Goal: Information Seeking & Learning: Find specific fact

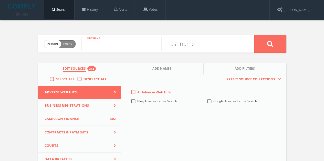
click at [111, 48] on input "text" at bounding box center [121, 43] width 80 height 13
type input "[PERSON_NAME]"
type input "Abram"
click at [271, 42] on icon at bounding box center [270, 44] width 6 height 6
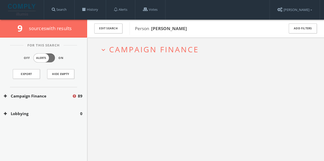
click at [49, 92] on div "Campaign Finance 89" at bounding box center [43, 97] width 87 height 18
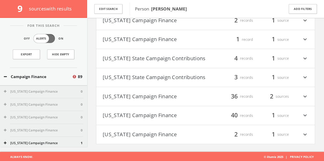
click at [159, 132] on button "[US_STATE] Campaign Finance" at bounding box center [154, 135] width 103 height 9
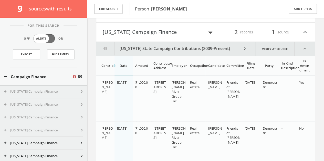
scroll to position [121, 0]
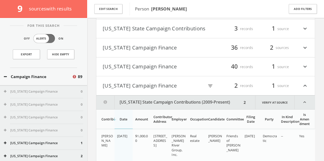
click at [167, 70] on button "[US_STATE] Campaign Finance" at bounding box center [154, 67] width 103 height 9
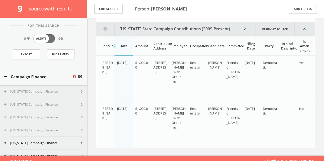
scroll to position [1697, 0]
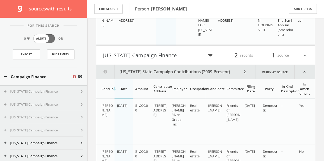
click at [118, 6] on button "Edit Search" at bounding box center [108, 9] width 28 height 10
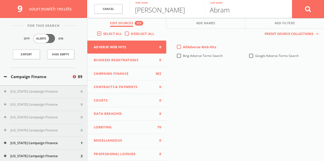
click at [226, 9] on input "Abram" at bounding box center [241, 8] width 75 height 13
paste input "[STREET_ADDRESS]"
type input "[STREET_ADDRESS]"
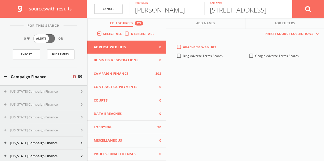
scroll to position [0, 0]
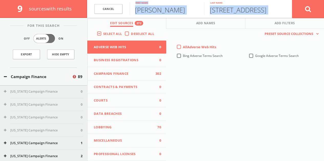
drag, startPoint x: 284, startPoint y: 12, endPoint x: 199, endPoint y: 5, distance: 84.7
click at [126, 10] on form "Cancel [PERSON_NAME] First name [STREET_ADDRESS] Last name Cancel" at bounding box center [205, 9] width 237 height 18
click at [235, 10] on input "[STREET_ADDRESS]" at bounding box center [241, 8] width 75 height 13
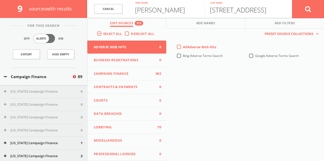
click at [235, 10] on input "[STREET_ADDRESS]" at bounding box center [241, 8] width 75 height 13
type input "[PERSON_NAME]"
click at [167, 12] on input "[PERSON_NAME]" at bounding box center [166, 8] width 75 height 13
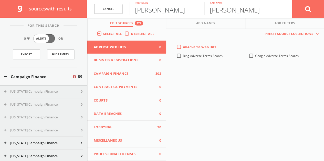
click at [167, 12] on input "[PERSON_NAME]" at bounding box center [166, 8] width 75 height 13
type input "[US_STATE]"
click at [310, 11] on icon at bounding box center [308, 9] width 6 height 6
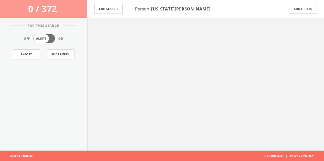
scroll to position [30, 0]
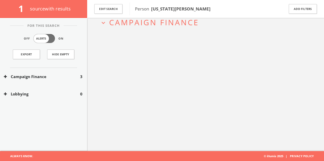
click at [68, 79] on button "Campaign Finance" at bounding box center [42, 77] width 76 height 6
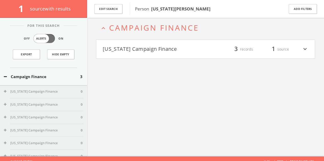
click at [202, 43] on h4 "[US_STATE] Campaign Finance filter_list 3 records 1 source expand_more" at bounding box center [205, 49] width 218 height 19
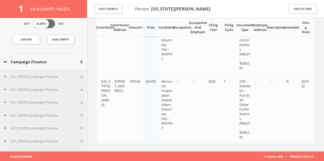
scroll to position [0, 0]
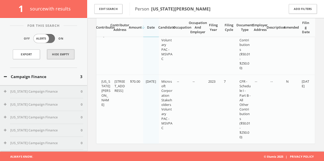
click at [60, 52] on button "Hide Empty" at bounding box center [60, 55] width 27 height 10
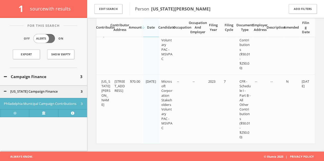
click at [41, 73] on div "Campaign Finance 3" at bounding box center [43, 77] width 87 height 18
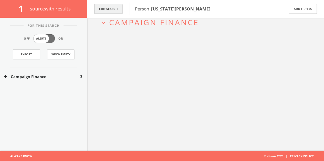
click at [114, 7] on button "Edit Search" at bounding box center [108, 9] width 28 height 10
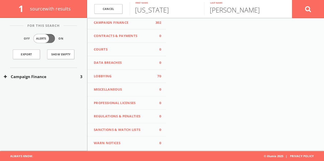
click at [123, 77] on span "Lobbying" at bounding box center [124, 76] width 60 height 5
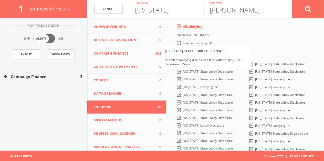
scroll to position [0, 0]
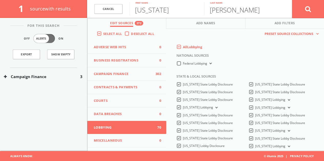
click at [27, 94] on div "For This Search Off Alerts On Export Show Empty Campaign Finance 3 Lobbying 0" at bounding box center [43, 64] width 87 height 77
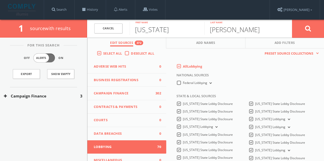
click at [148, 28] on input "[US_STATE]" at bounding box center [166, 28] width 75 height 13
type input "m"
type input "[PERSON_NAME]"
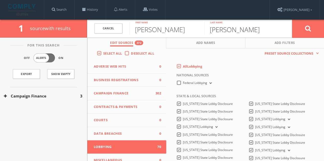
click at [292, 19] on button at bounding box center [308, 28] width 32 height 18
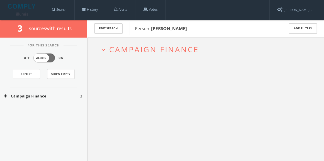
click at [62, 88] on div "Campaign Finance 3" at bounding box center [43, 97] width 87 height 18
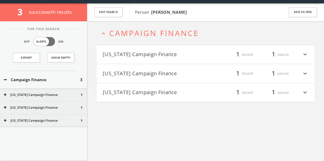
scroll to position [19, 0]
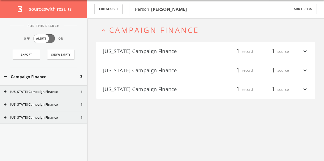
click at [165, 48] on button "[US_STATE] Campaign Finance" at bounding box center [154, 51] width 103 height 9
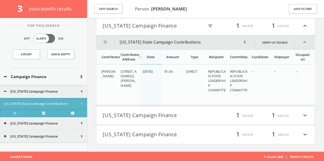
click at [160, 122] on h4 "[US_STATE] Campaign Finance filter_list 1 record 1 source expand_more" at bounding box center [205, 115] width 218 height 19
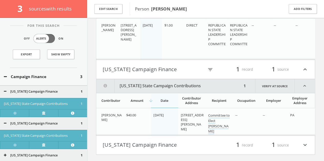
scroll to position [105, 0]
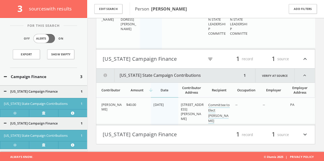
click at [154, 133] on button "[US_STATE] Campaign Finance" at bounding box center [154, 135] width 103 height 9
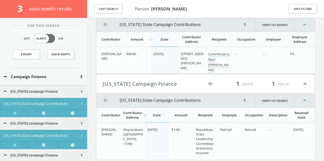
scroll to position [171, 0]
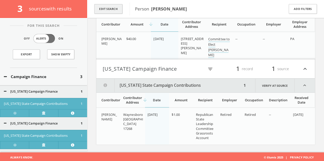
click at [104, 9] on button "Edit Search" at bounding box center [108, 9] width 28 height 10
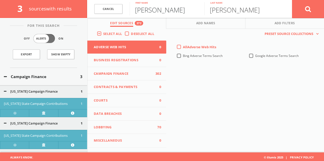
click at [166, 10] on input "[PERSON_NAME]" at bounding box center [166, 8] width 75 height 13
type input "[PERSON_NAME]"
click at [30, 79] on div "Campaign Finance 3" at bounding box center [43, 77] width 87 height 18
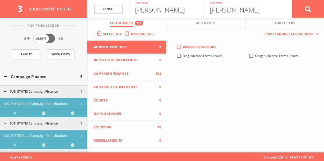
scroll to position [30, 0]
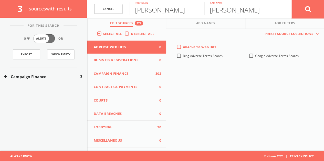
click at [317, 7] on button at bounding box center [308, 9] width 32 height 18
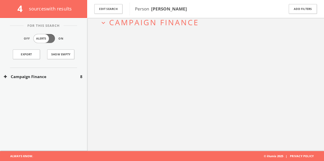
click at [43, 74] on button "Campaign Finance" at bounding box center [42, 77] width 76 height 6
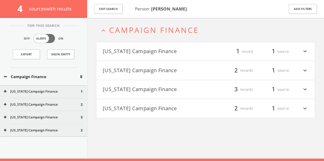
click at [168, 69] on button "[US_STATE] Campaign Finance" at bounding box center [154, 70] width 103 height 9
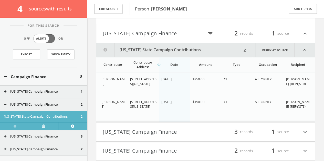
scroll to position [76, 0]
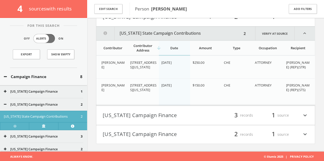
click at [198, 121] on h4 "[US_STATE] Campaign Finance filter_list 3 records 1 source expand_more" at bounding box center [205, 115] width 218 height 19
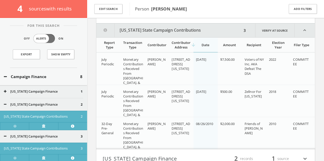
scroll to position [182, 0]
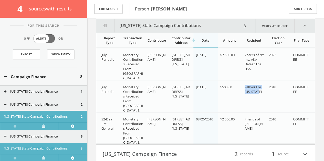
drag, startPoint x: 243, startPoint y: 87, endPoint x: 264, endPoint y: 91, distance: 21.0
click at [264, 91] on td "Zellnor For [US_STATE]" at bounding box center [254, 101] width 24 height 41
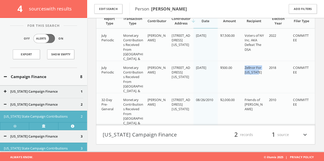
click at [136, 131] on button "[US_STATE] Campaign Finance" at bounding box center [154, 135] width 103 height 9
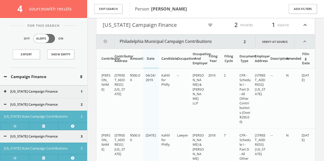
scroll to position [327, 0]
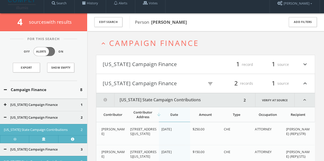
click at [162, 56] on h4 "[US_STATE] Campaign Finance filter_list 1 record 1 source expand_more" at bounding box center [205, 64] width 218 height 19
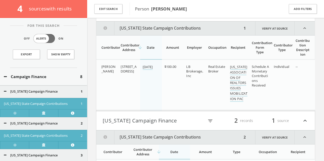
scroll to position [62, 0]
click at [42, 78] on button "Campaign Finance" at bounding box center [42, 77] width 76 height 6
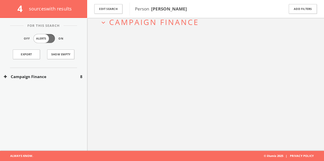
scroll to position [30, 0]
click at [111, 4] on div "Edit Search" at bounding box center [108, 9] width 42 height 18
click at [114, 8] on button "Edit Search" at bounding box center [108, 9] width 28 height 10
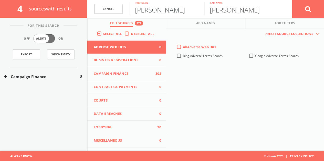
click at [161, 10] on input "[PERSON_NAME]" at bounding box center [166, 8] width 75 height 13
type input "[PERSON_NAME]"
type input "Bond"
click at [316, 10] on button at bounding box center [308, 9] width 32 height 18
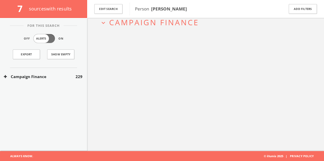
click at [59, 75] on button "Campaign Finance" at bounding box center [40, 77] width 72 height 6
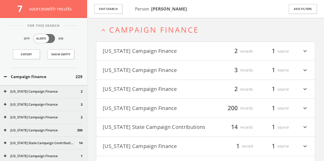
click at [178, 90] on button "[US_STATE] Campaign Finance" at bounding box center [154, 89] width 103 height 9
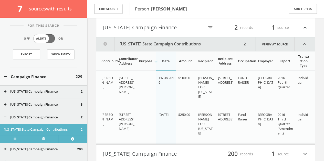
scroll to position [52, 0]
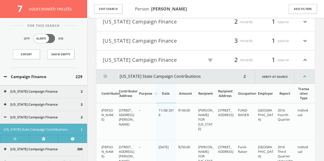
click at [171, 56] on button "[US_STATE] Campaign Finance" at bounding box center [153, 60] width 101 height 9
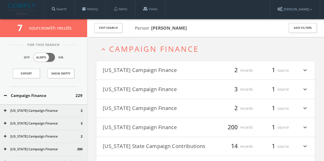
click at [166, 68] on button "[US_STATE] Campaign Finance" at bounding box center [154, 70] width 103 height 9
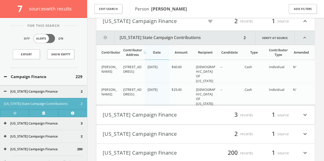
scroll to position [37, 0]
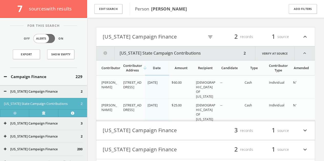
click at [161, 36] on button "[US_STATE] Campaign Finance" at bounding box center [153, 36] width 101 height 9
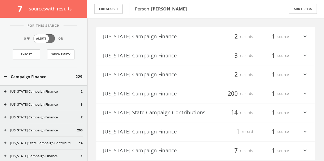
click at [151, 51] on button "[US_STATE] Campaign Finance" at bounding box center [154, 55] width 103 height 9
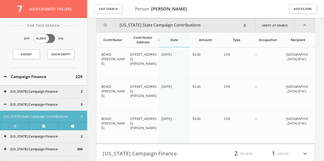
scroll to position [58, 0]
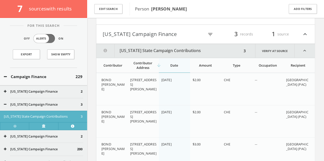
click at [153, 37] on button "[US_STATE] Campaign Finance" at bounding box center [153, 34] width 101 height 9
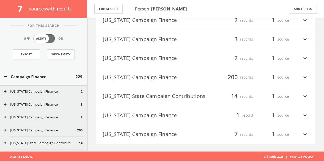
click at [183, 81] on button "[US_STATE] Campaign Finance" at bounding box center [154, 77] width 103 height 9
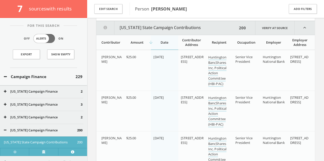
scroll to position [122, 0]
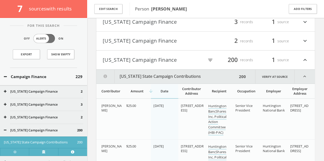
click at [186, 61] on button "[US_STATE] Campaign Finance" at bounding box center [153, 60] width 101 height 9
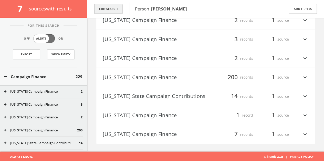
click at [109, 13] on button "Edit Search" at bounding box center [108, 9] width 28 height 10
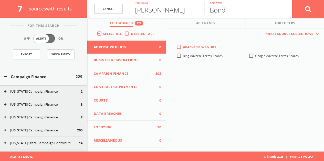
click at [158, 7] on input "[PERSON_NAME]" at bounding box center [166, 8] width 75 height 13
type input "[PERSON_NAME]"
click at [292, 0] on button at bounding box center [308, 9] width 32 height 18
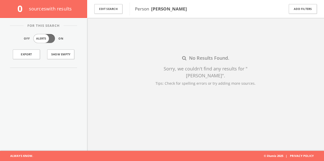
scroll to position [30, 0]
click at [114, 10] on button "Edit Search" at bounding box center [108, 9] width 28 height 10
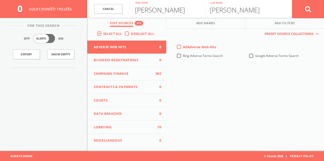
click at [152, 13] on input "[PERSON_NAME]" at bounding box center [166, 8] width 75 height 13
type input "[PERSON_NAME]"
click at [309, 4] on button at bounding box center [308, 9] width 32 height 18
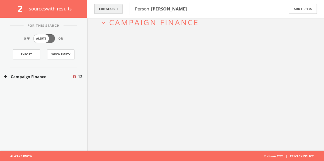
click at [112, 11] on button "Edit Search" at bounding box center [108, 9] width 28 height 10
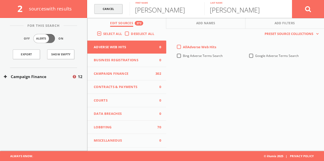
click at [117, 9] on link "Cancel" at bounding box center [108, 9] width 28 height 10
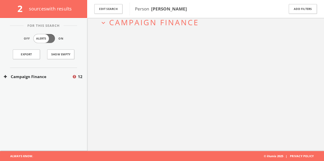
click at [63, 84] on div "Campaign Finance 12" at bounding box center [43, 77] width 87 height 18
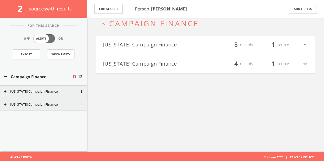
click at [64, 81] on div "Campaign Finance 12" at bounding box center [43, 77] width 87 height 18
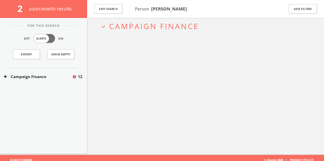
click at [64, 81] on div "Campaign Finance 12" at bounding box center [43, 77] width 87 height 18
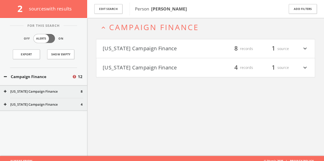
click at [154, 73] on h4 "[US_STATE] Campaign Finance filter_list 4 records 1 source expand_more" at bounding box center [205, 67] width 218 height 19
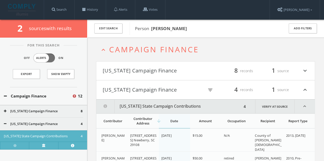
click at [155, 72] on button "[US_STATE] Campaign Finance" at bounding box center [154, 71] width 103 height 9
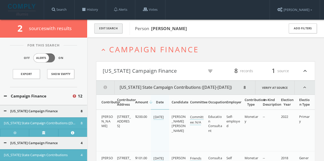
click at [108, 29] on button "Edit Search" at bounding box center [108, 29] width 28 height 10
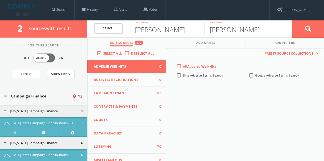
click at [52, 92] on div "Campaign Finance 12" at bounding box center [43, 97] width 87 height 18
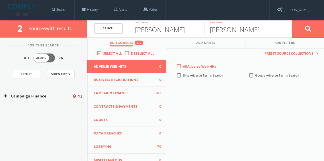
click at [141, 24] on input "[PERSON_NAME]" at bounding box center [166, 28] width 75 height 13
type input "[PERSON_NAME]"
click at [292, 19] on button at bounding box center [308, 28] width 32 height 18
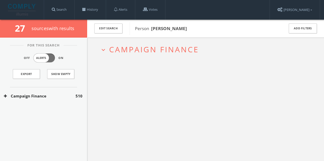
click at [61, 95] on button "Campaign Finance" at bounding box center [40, 96] width 72 height 6
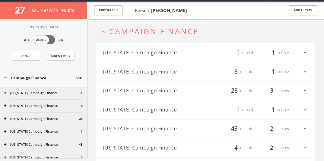
scroll to position [19, 0]
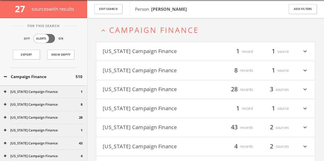
click at [49, 75] on button "Campaign Finance" at bounding box center [40, 77] width 72 height 6
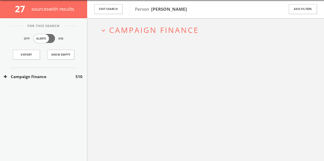
click at [49, 75] on button "Campaign Finance" at bounding box center [40, 77] width 72 height 6
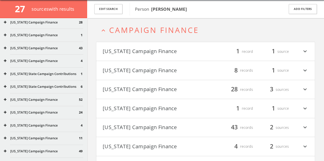
scroll to position [128, 0]
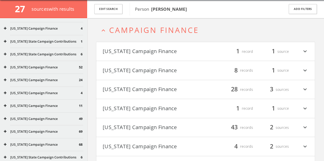
click at [42, 116] on div "[US_STATE] Campaign Finance 49" at bounding box center [43, 119] width 87 height 13
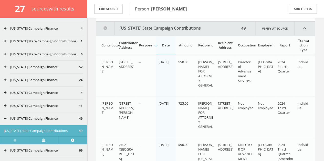
scroll to position [293, 0]
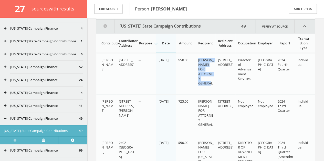
drag, startPoint x: 198, startPoint y: 59, endPoint x: 212, endPoint y: 84, distance: 29.2
click at [212, 84] on td "[PERSON_NAME] FOR ATTORNEY GENERAL" at bounding box center [206, 73] width 20 height 41
copy span "[PERSON_NAME] FOR ATTORNEY GENERAL"
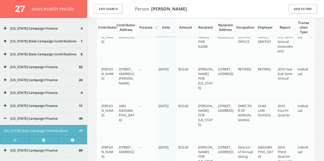
scroll to position [958, 0]
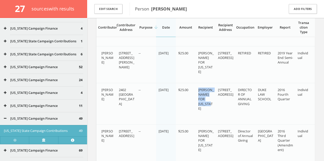
drag, startPoint x: 199, startPoint y: 89, endPoint x: 201, endPoint y: 100, distance: 11.5
click at [213, 113] on td "[PERSON_NAME] FOR [US_STATE]" at bounding box center [206, 103] width 20 height 41
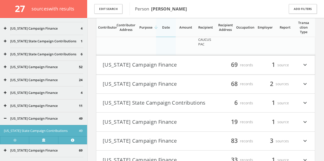
scroll to position [1855, 0]
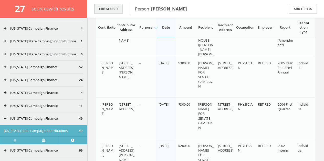
click at [112, 11] on button "Edit Search" at bounding box center [108, 9] width 28 height 10
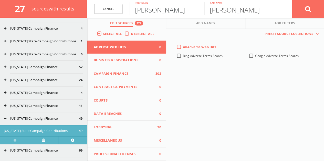
click at [150, 10] on input "[PERSON_NAME]" at bounding box center [166, 8] width 75 height 13
type input "[PERSON_NAME]"
click at [292, 0] on button at bounding box center [308, 9] width 32 height 18
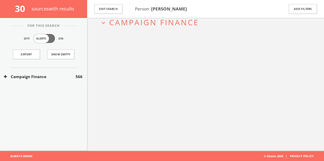
click at [77, 74] on span "566" at bounding box center [78, 77] width 7 height 6
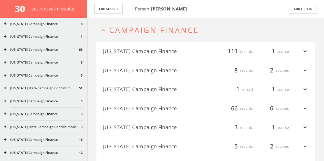
scroll to position [51, 0]
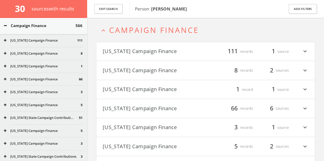
click at [33, 76] on div "[US_STATE] Campaign Finance 66" at bounding box center [43, 79] width 87 height 13
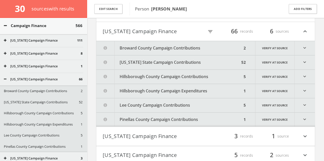
scroll to position [103, 0]
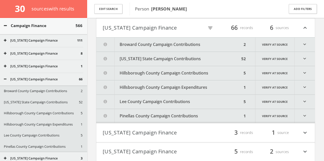
click at [160, 42] on button "Broward County Campaign Contributions" at bounding box center [169, 45] width 146 height 14
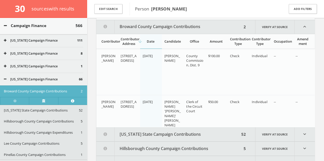
scroll to position [122, 0]
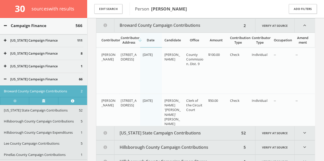
click at [168, 131] on button "[US_STATE] State Campaign Contributions" at bounding box center [167, 133] width 143 height 14
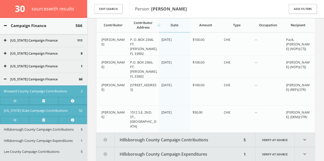
scroll to position [1509, 0]
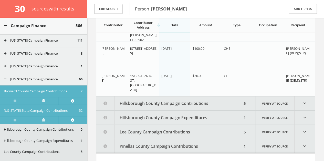
click at [49, 25] on button "Campaign Finance" at bounding box center [40, 26] width 72 height 6
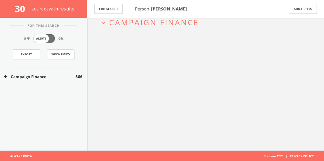
scroll to position [0, 0]
click at [106, 11] on button "Edit Search" at bounding box center [108, 9] width 28 height 10
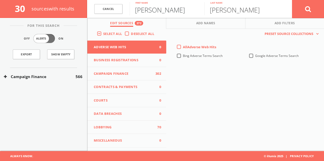
click at [165, 11] on input "[PERSON_NAME]" at bounding box center [166, 8] width 75 height 13
type input "[PERSON_NAME]"
click at [312, 7] on button at bounding box center [308, 9] width 32 height 18
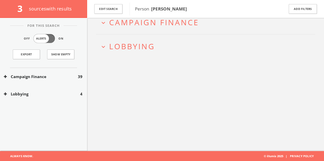
click at [62, 94] on button "Lobbying" at bounding box center [42, 94] width 76 height 6
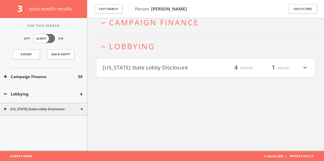
click at [124, 72] on h4 "[US_STATE] State Lobby Disclosure filter_list 4 records 1 source expand_more" at bounding box center [205, 68] width 218 height 19
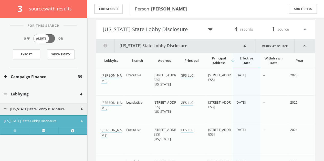
click at [129, 45] on html "Search History Alerts Votes [PERSON_NAME] Edit Profile Change Password Security…" at bounding box center [162, 69] width 324 height 274
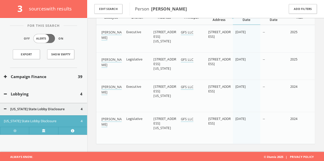
scroll to position [9, 0]
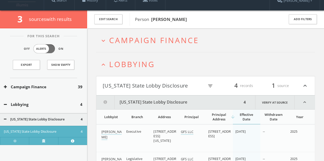
click at [136, 72] on h2 "expand_less Lobbying" at bounding box center [205, 64] width 219 height 24
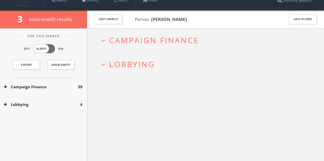
click at [60, 88] on button "Campaign Finance" at bounding box center [41, 87] width 74 height 6
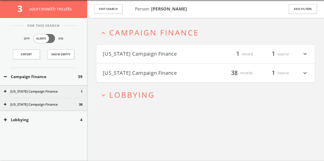
click at [167, 74] on button "[US_STATE] Campaign Finance" at bounding box center [154, 73] width 103 height 9
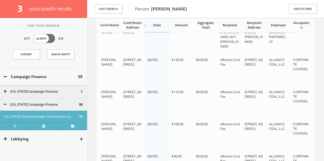
scroll to position [647, 0]
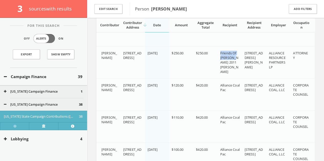
drag, startPoint x: 219, startPoint y: 53, endPoint x: 237, endPoint y: 59, distance: 18.8
click at [237, 59] on td "Friends Of [PERSON_NAME] 2011 [PERSON_NAME]" at bounding box center [230, 63] width 24 height 32
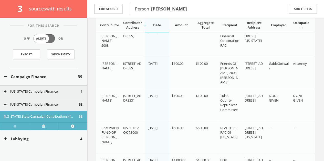
scroll to position [1159, 0]
